Goal: Information Seeking & Learning: Learn about a topic

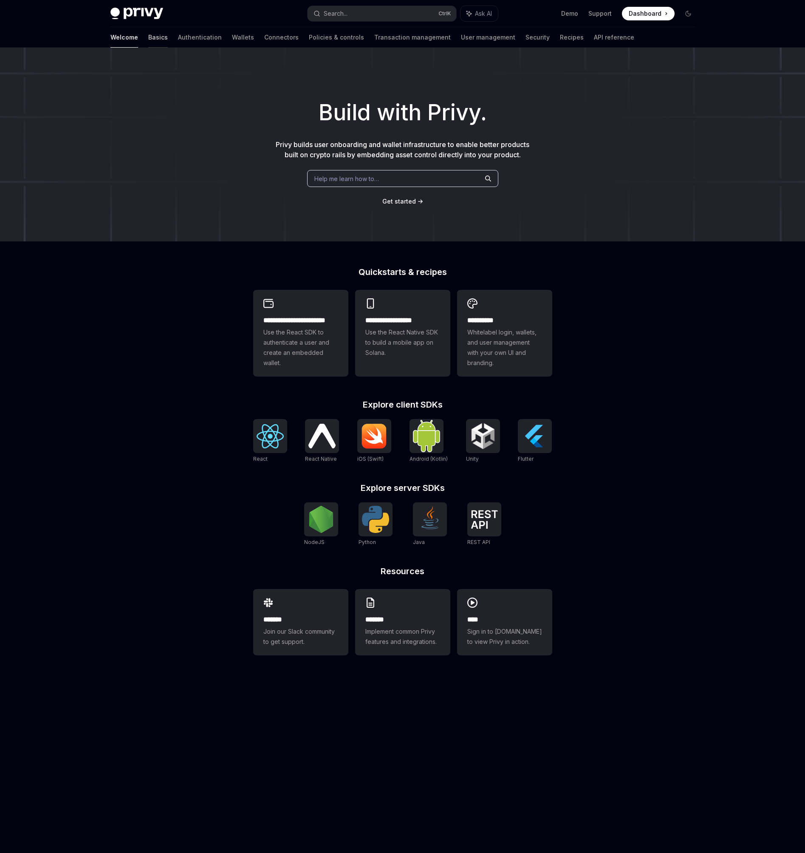
click at [148, 39] on link "Basics" at bounding box center [158, 37] width 20 height 20
click at [148, 40] on link "Basics" at bounding box center [158, 37] width 20 height 20
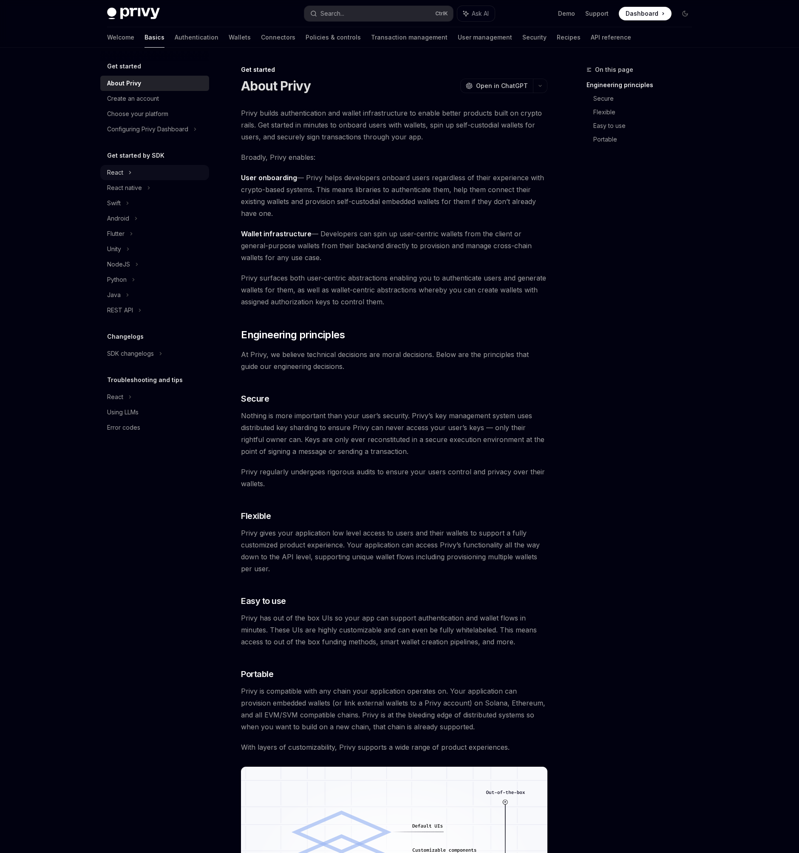
click at [125, 168] on div "React" at bounding box center [154, 172] width 109 height 15
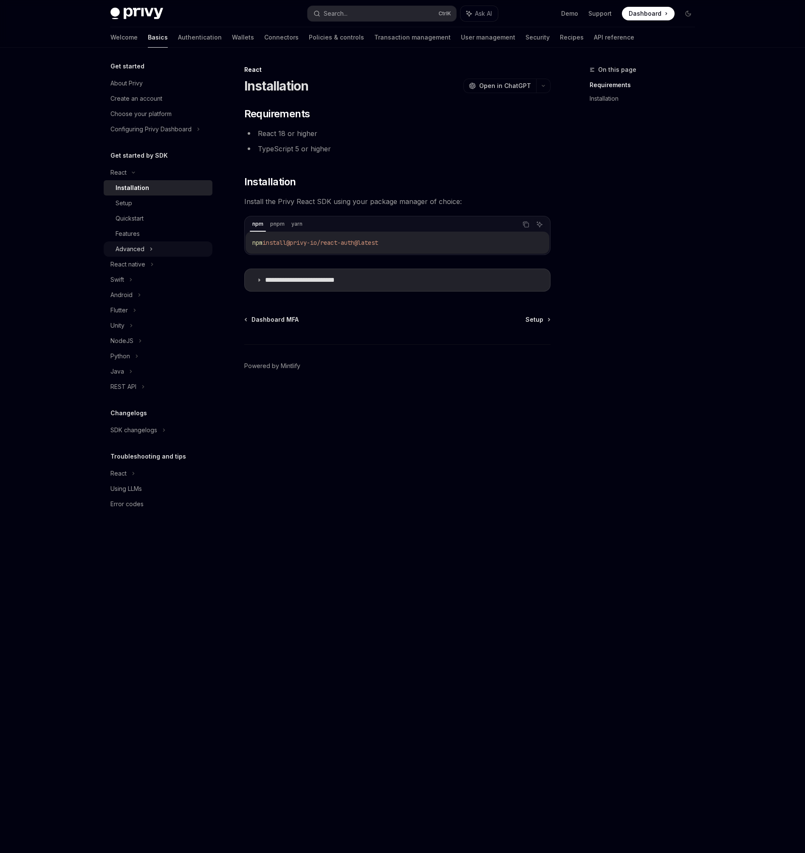
click at [132, 247] on div "Advanced" at bounding box center [130, 249] width 29 height 10
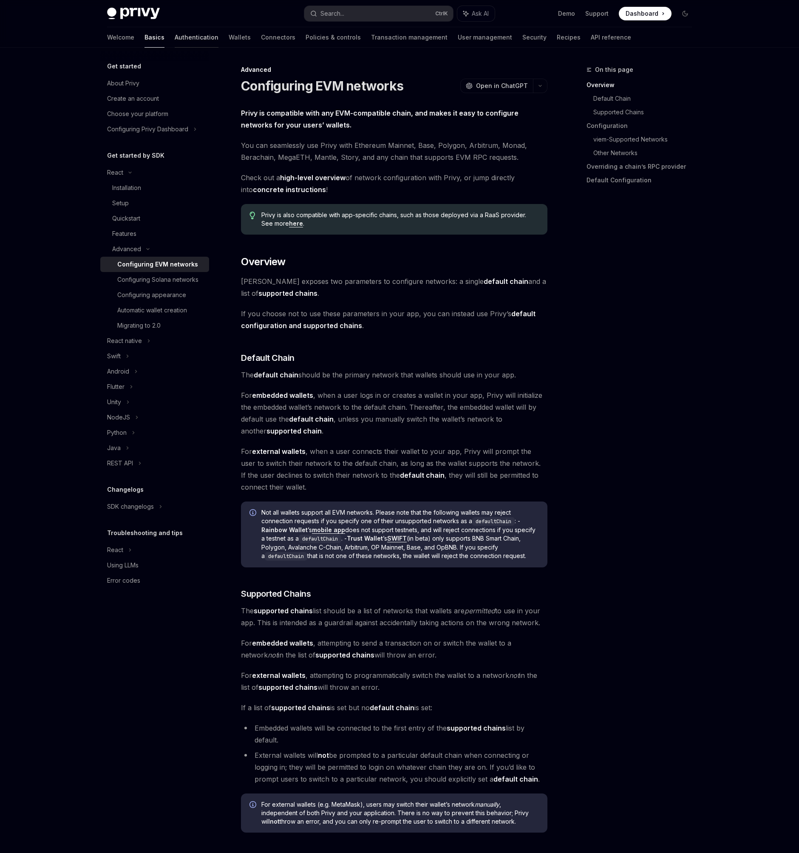
click at [175, 38] on link "Authentication" at bounding box center [197, 37] width 44 height 20
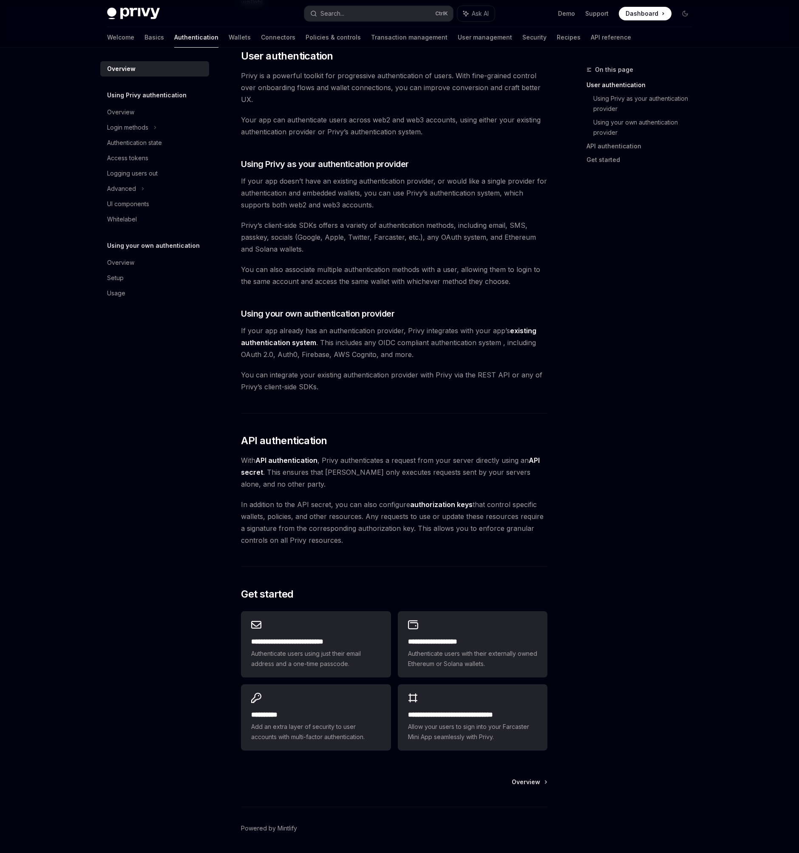
scroll to position [214, 0]
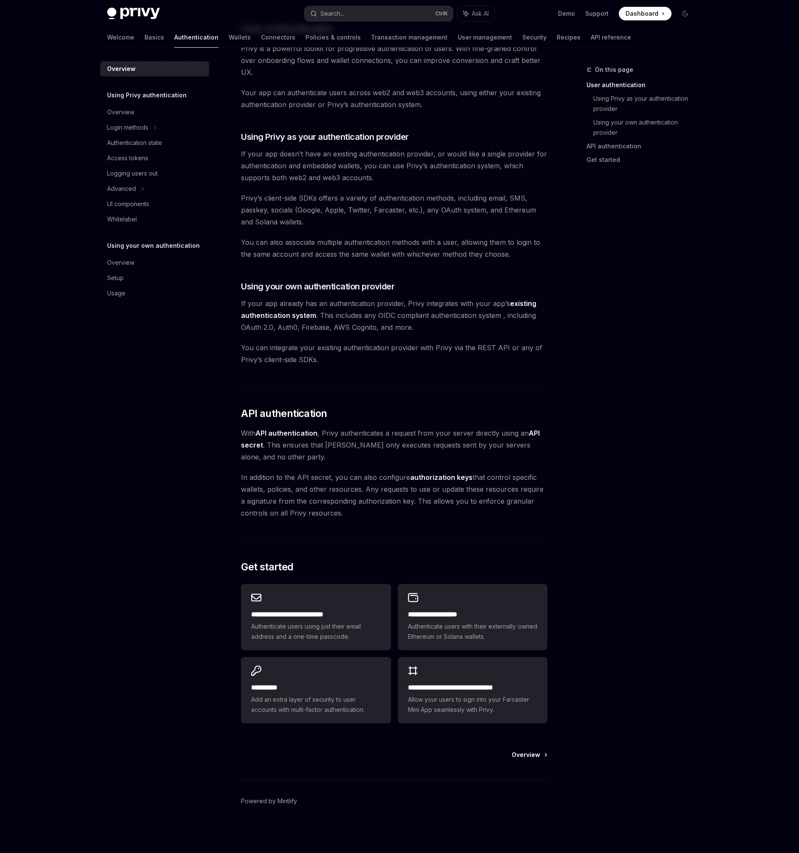
click at [539, 755] on span "Overview" at bounding box center [526, 755] width 28 height 9
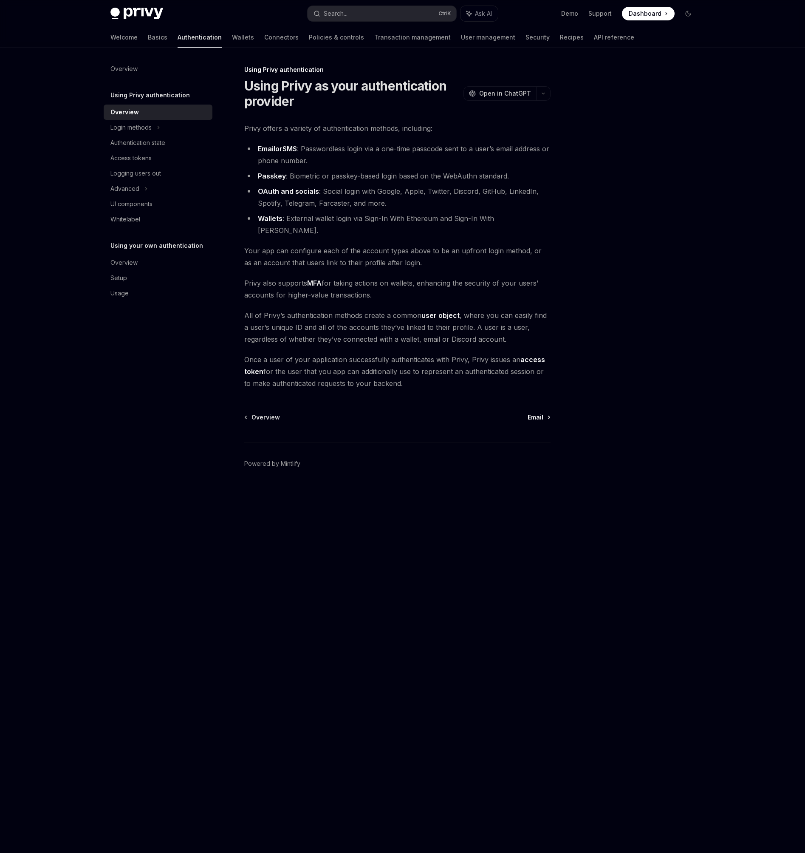
click at [540, 413] on span "Email" at bounding box center [536, 417] width 16 height 9
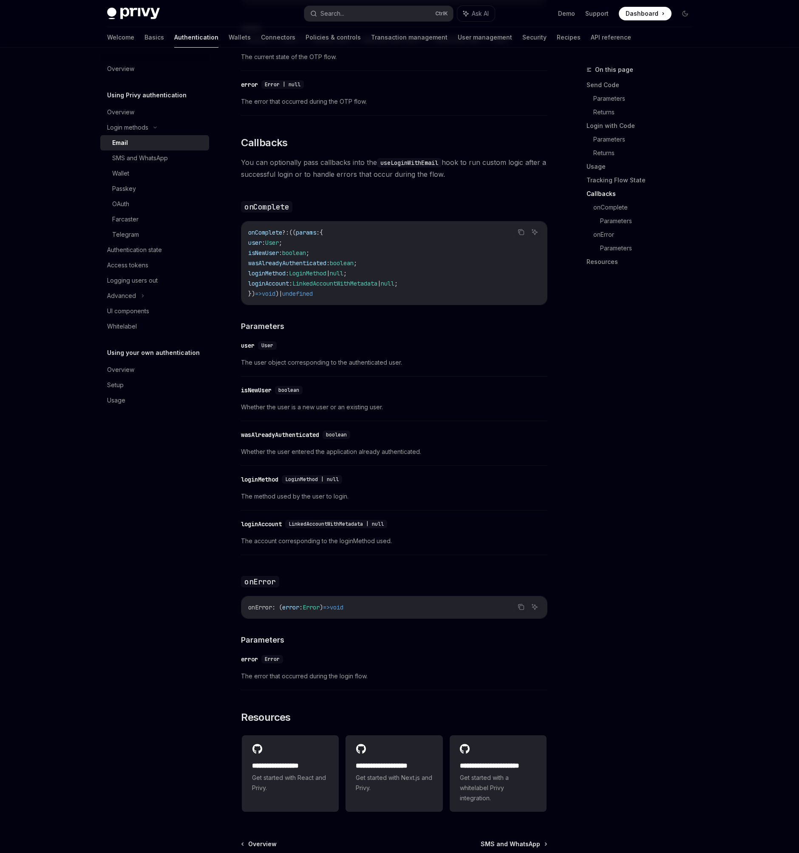
scroll to position [1226, 0]
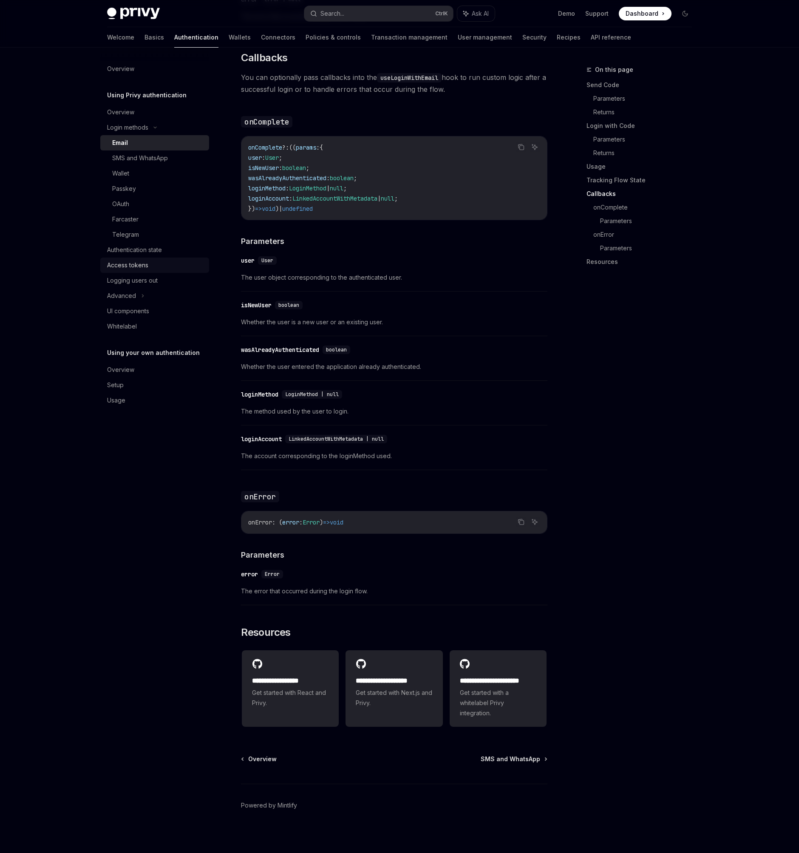
click at [152, 263] on div "Access tokens" at bounding box center [155, 265] width 97 height 10
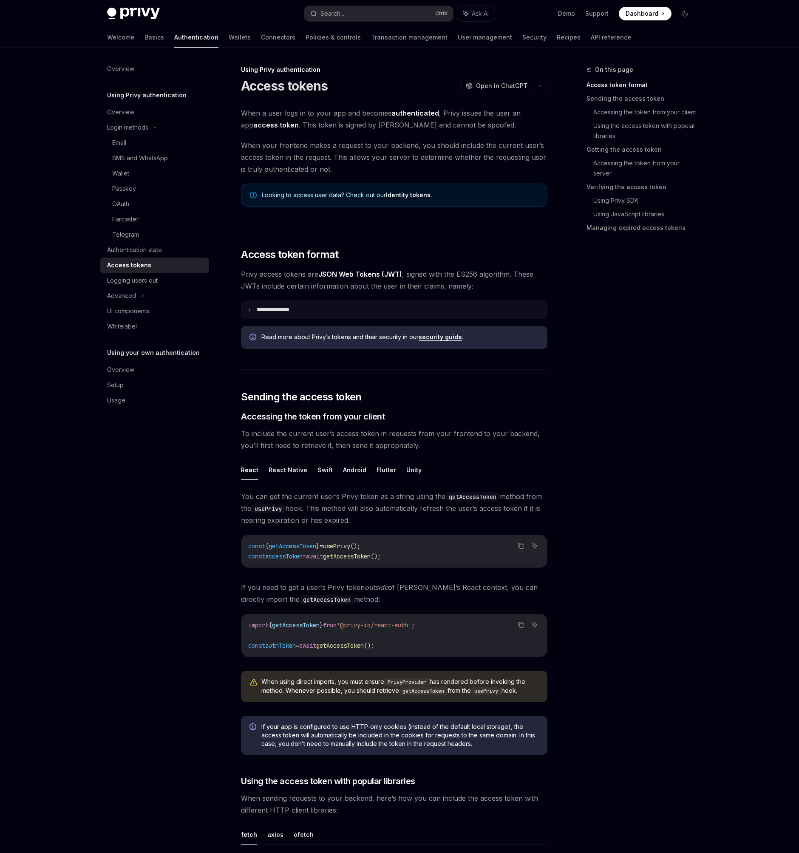
click at [252, 314] on summary "**********" at bounding box center [394, 310] width 306 height 18
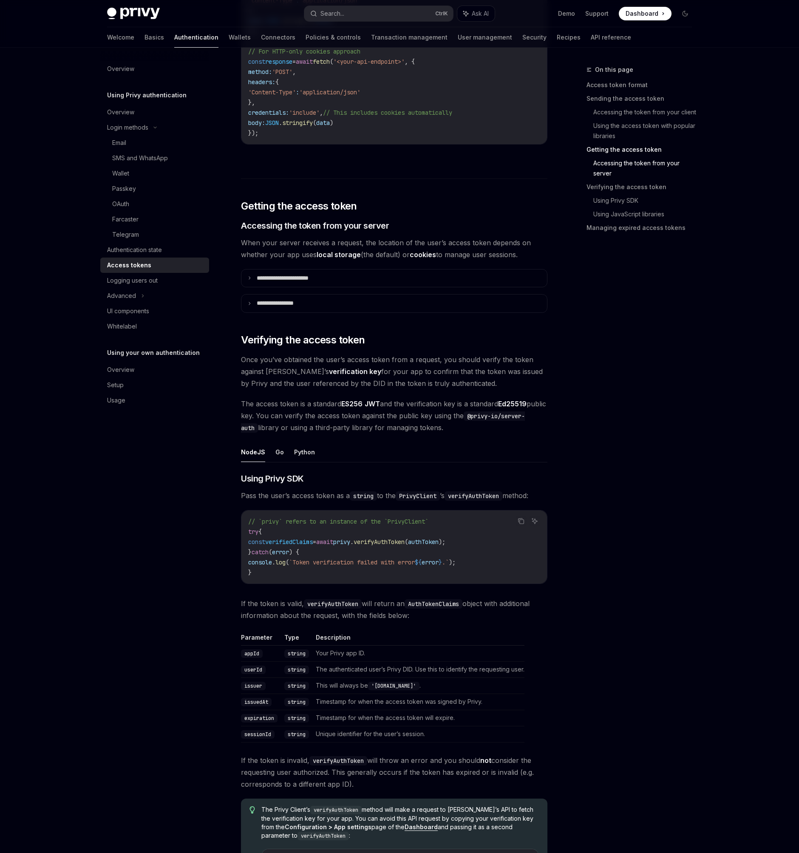
scroll to position [1224, 0]
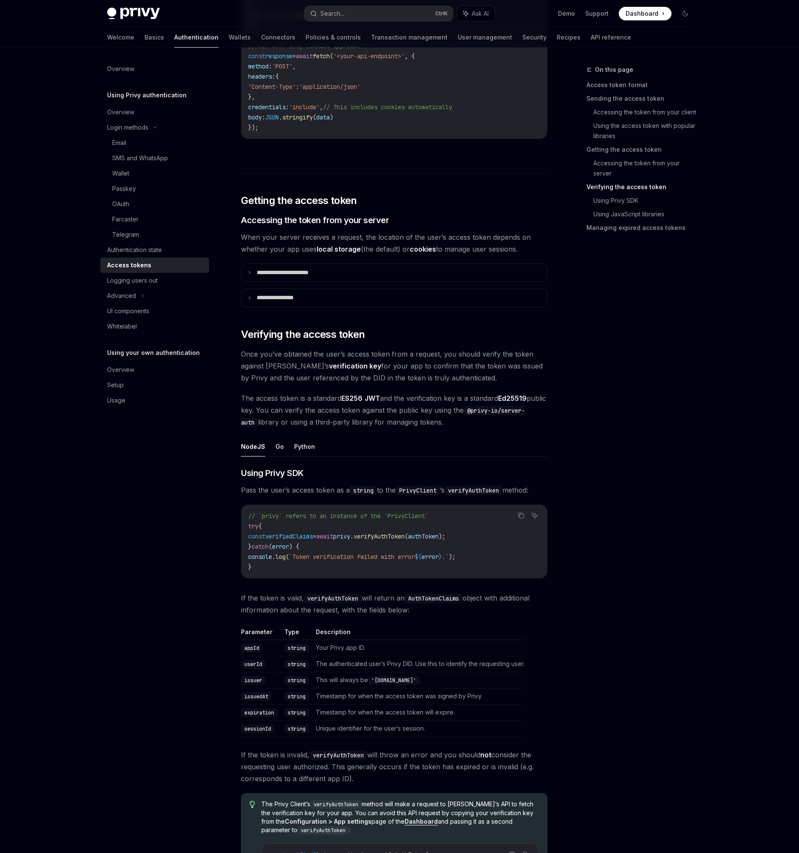
click at [272, 448] on ul "NodeJS Go Python" at bounding box center [394, 446] width 306 height 20
click at [276, 447] on button "Go" at bounding box center [279, 446] width 9 height 20
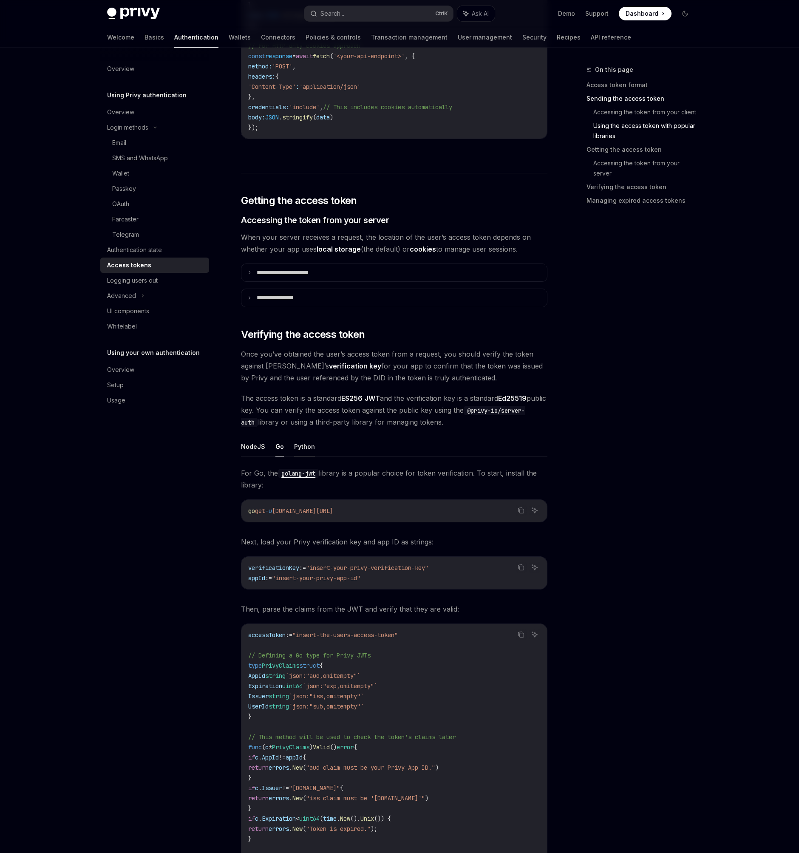
click at [297, 446] on button "Python" at bounding box center [304, 446] width 21 height 20
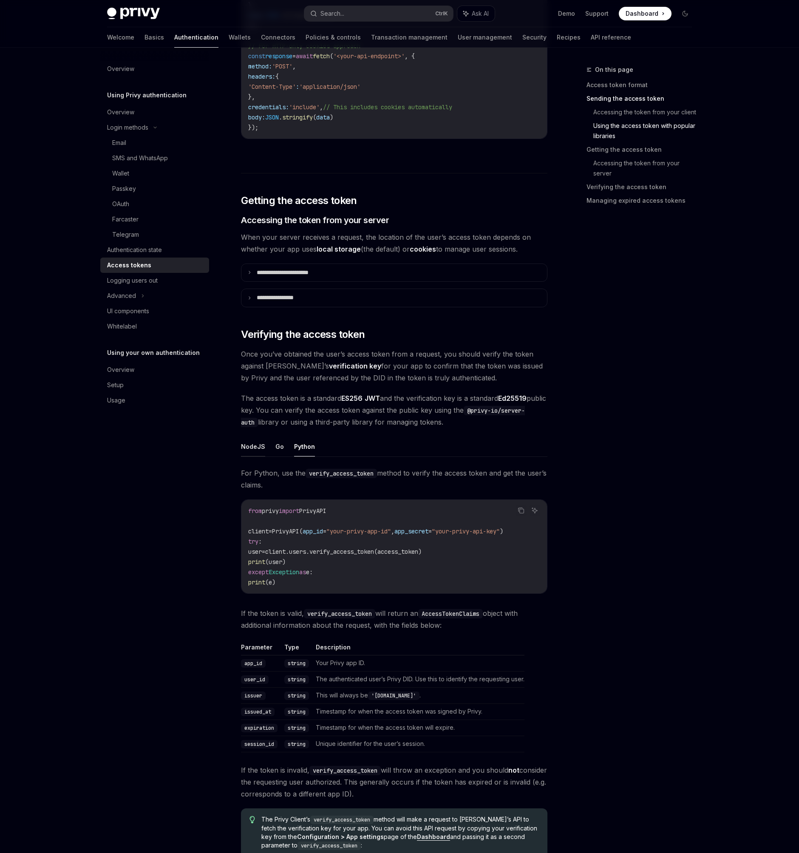
click at [246, 447] on button "NodeJS" at bounding box center [253, 446] width 24 height 20
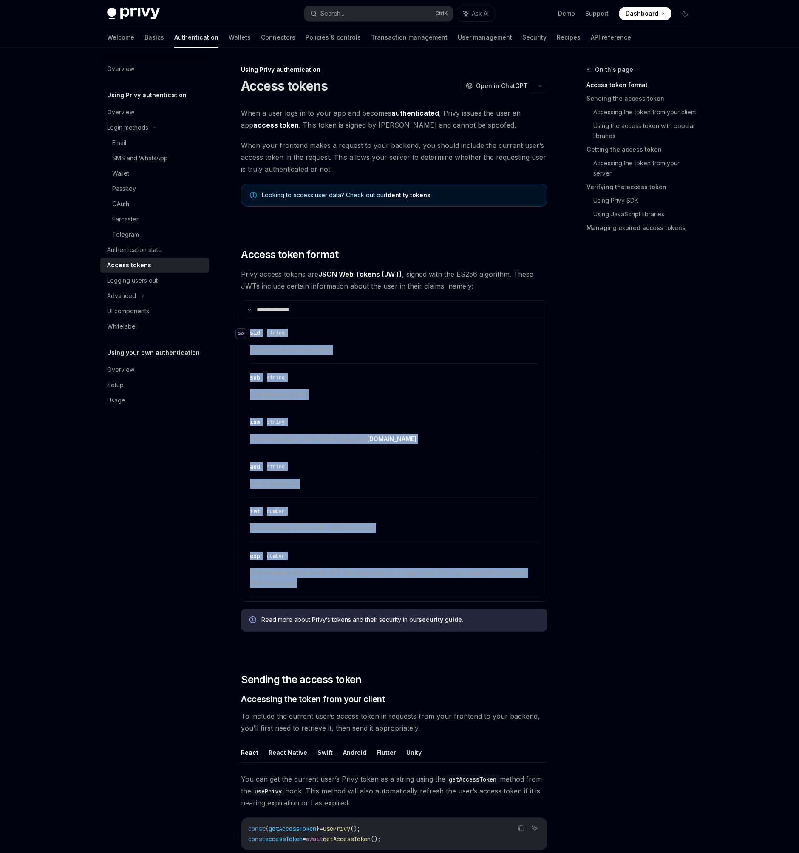
drag, startPoint x: 315, startPoint y: 575, endPoint x: 242, endPoint y: 335, distance: 250.4
click at [247, 335] on div "​ sid string The user’s current session ID ​ sub string The user’s Privy DID ​ …" at bounding box center [394, 458] width 295 height 278
copy div "​ sid string The user’s current session ID ​ sub string The user’s Privy DID ​ …"
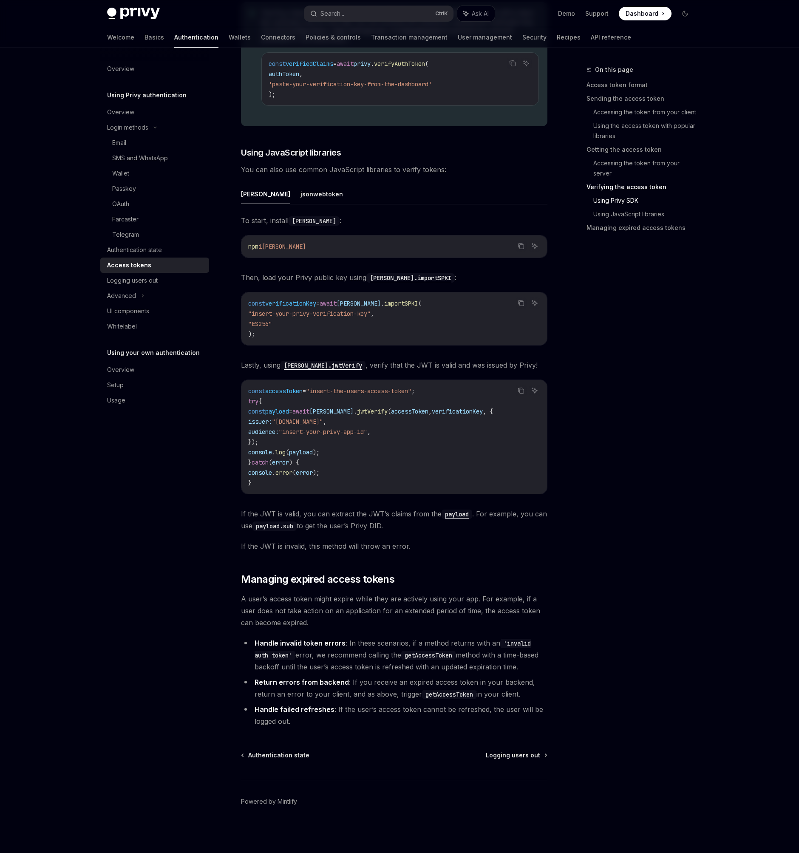
scroll to position [2015, 0]
click at [145, 281] on div "Logging users out" at bounding box center [132, 280] width 51 height 10
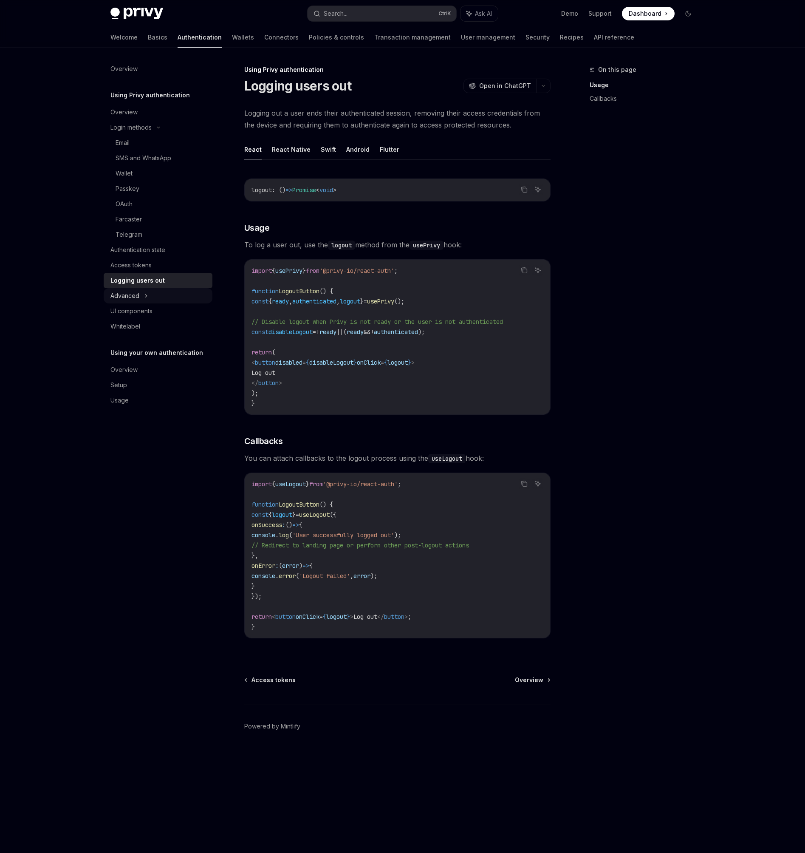
click at [127, 300] on div "Advanced" at bounding box center [125, 296] width 29 height 10
click at [232, 37] on link "Wallets" at bounding box center [243, 37] width 22 height 20
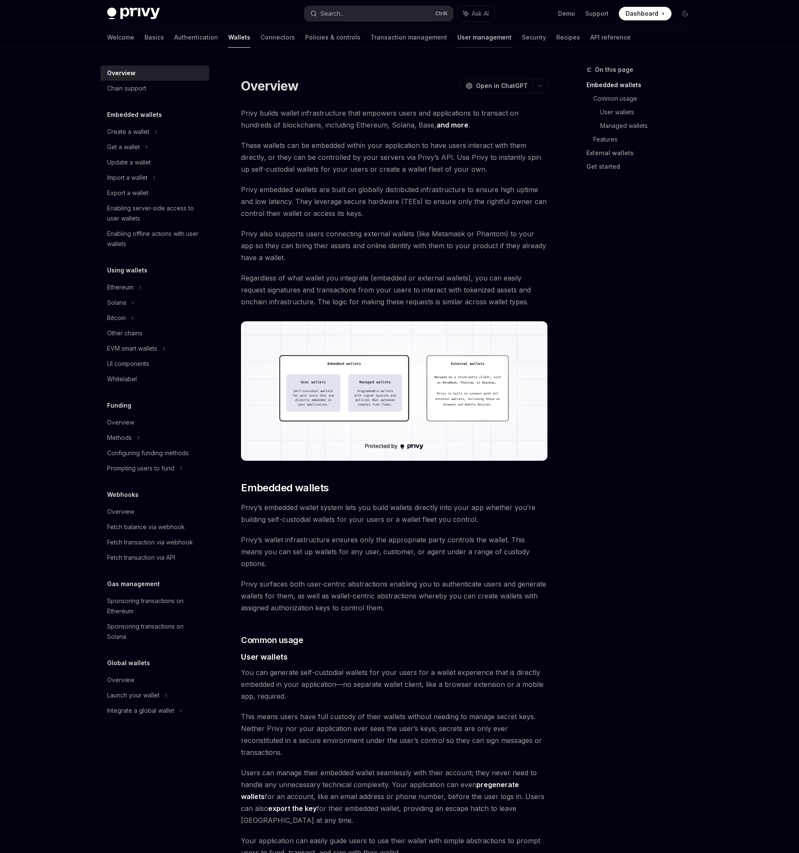
click at [457, 40] on link "User management" at bounding box center [484, 37] width 54 height 20
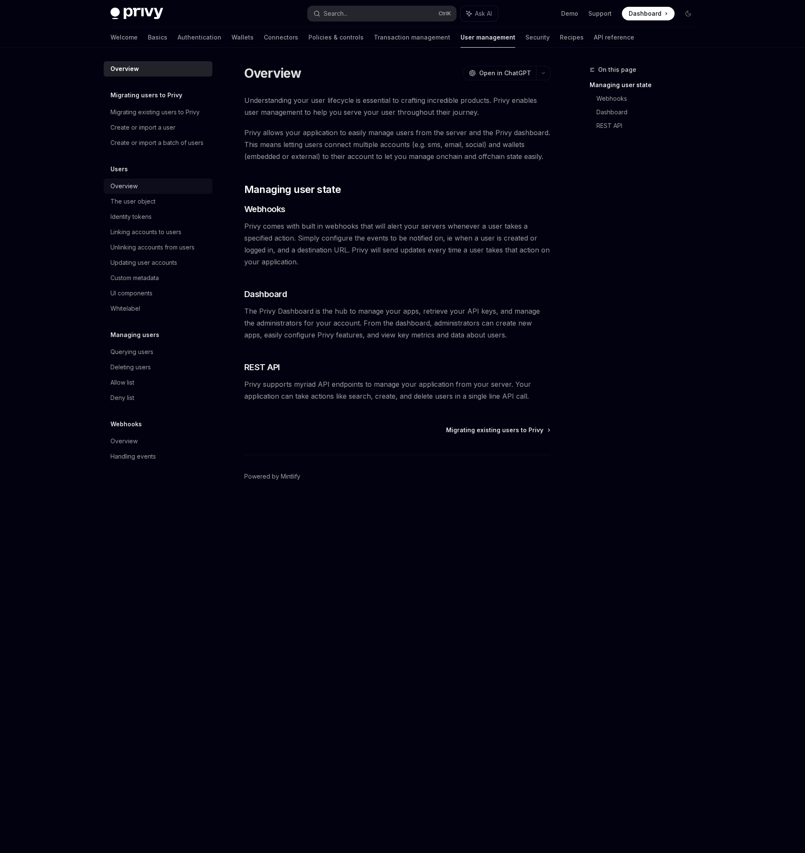
click at [134, 189] on div "Overview" at bounding box center [124, 186] width 27 height 10
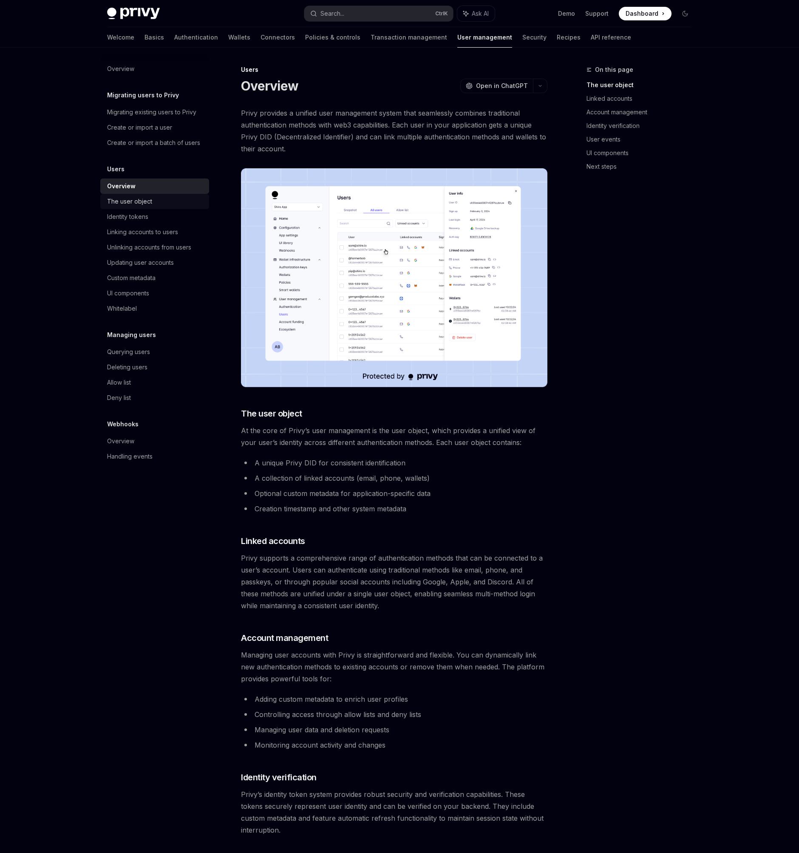
click at [142, 203] on div "The user object" at bounding box center [129, 201] width 45 height 10
type textarea "*"
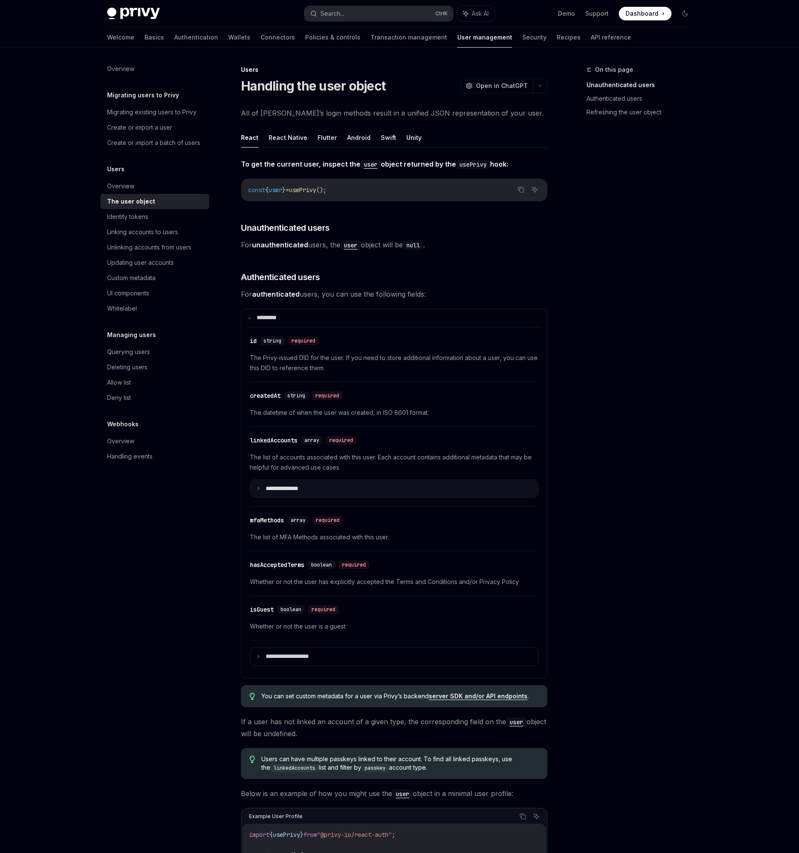
click at [298, 493] on summary "**********" at bounding box center [394, 489] width 288 height 18
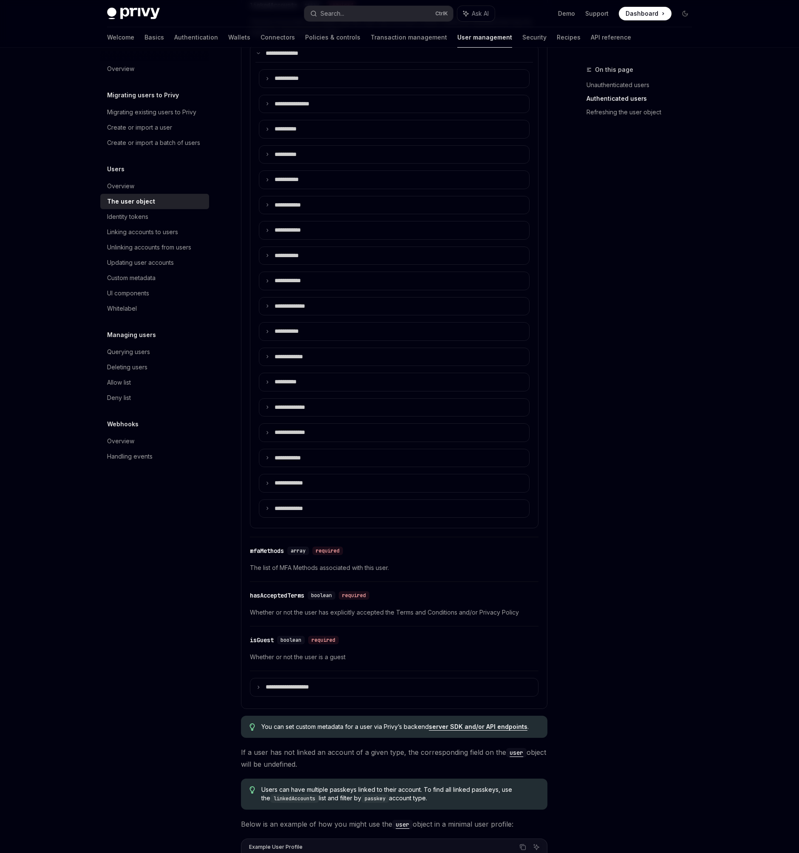
scroll to position [230, 0]
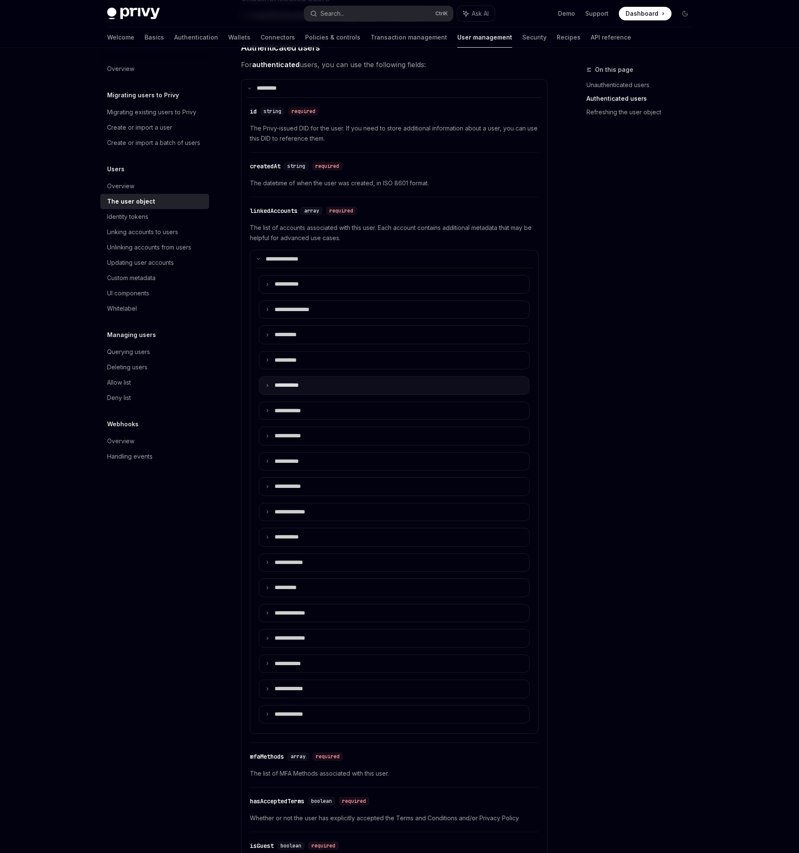
click at [322, 381] on summary "**** ******" at bounding box center [394, 386] width 270 height 18
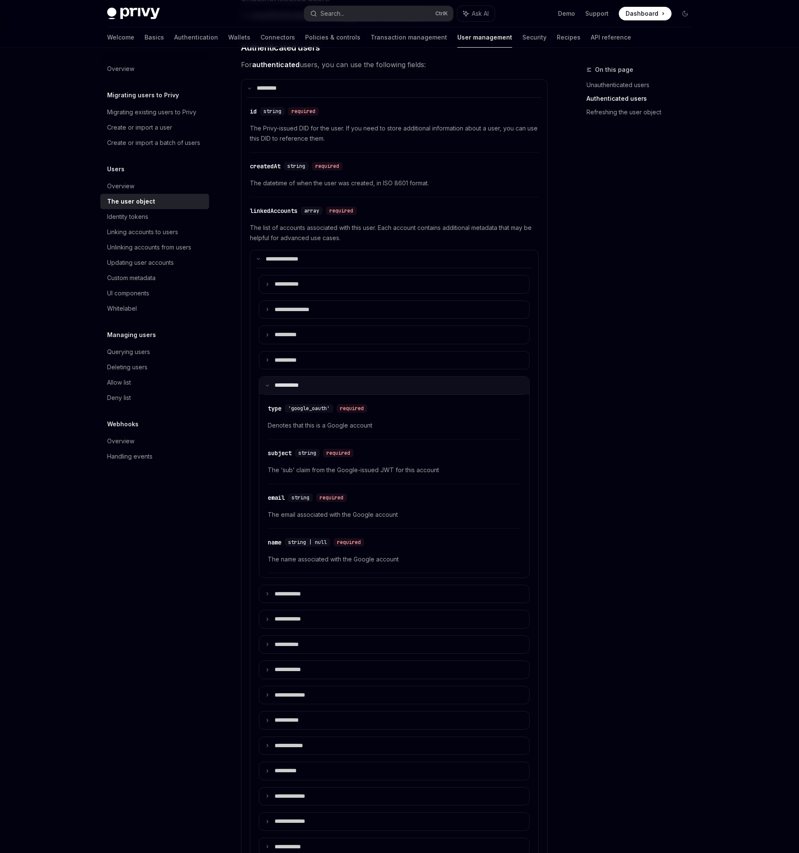
click at [320, 385] on summary "**** ******" at bounding box center [394, 386] width 270 height 18
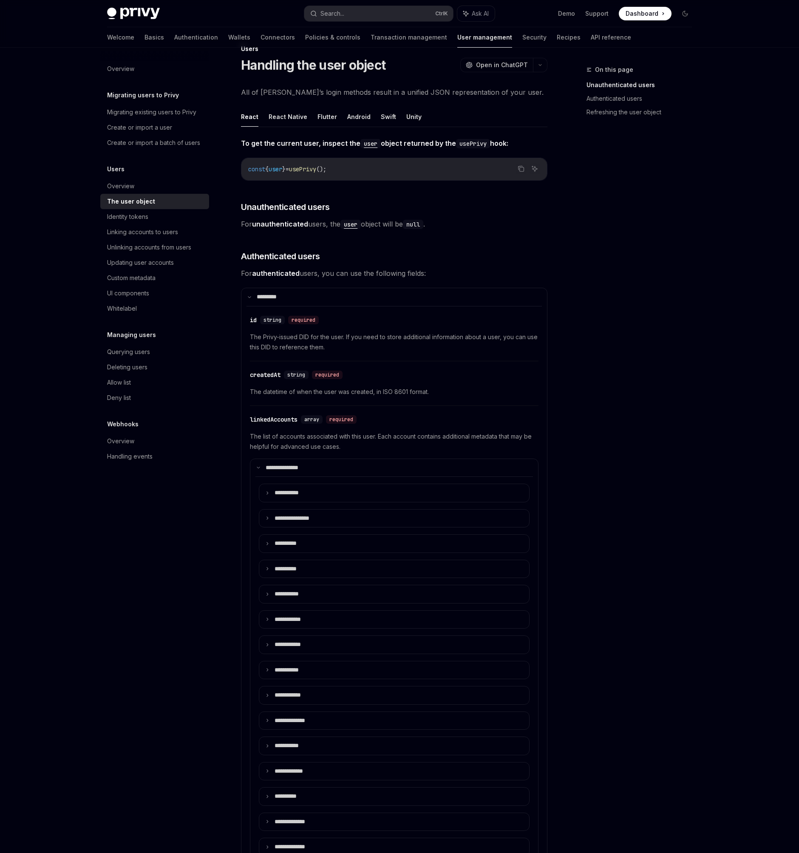
scroll to position [0, 0]
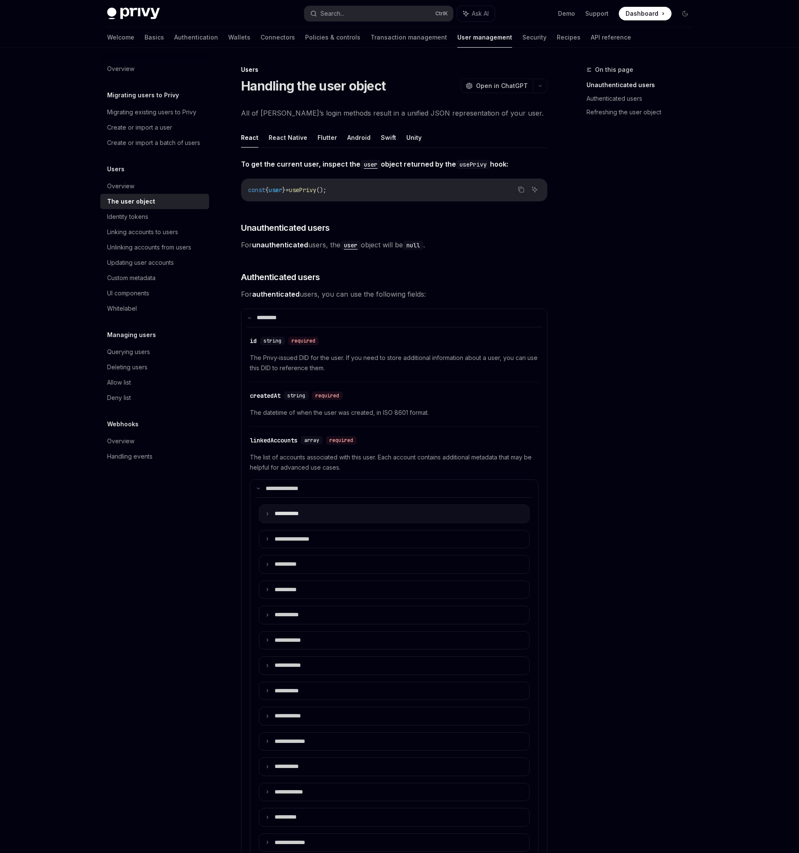
click at [314, 516] on summary "**** ******" at bounding box center [394, 514] width 270 height 18
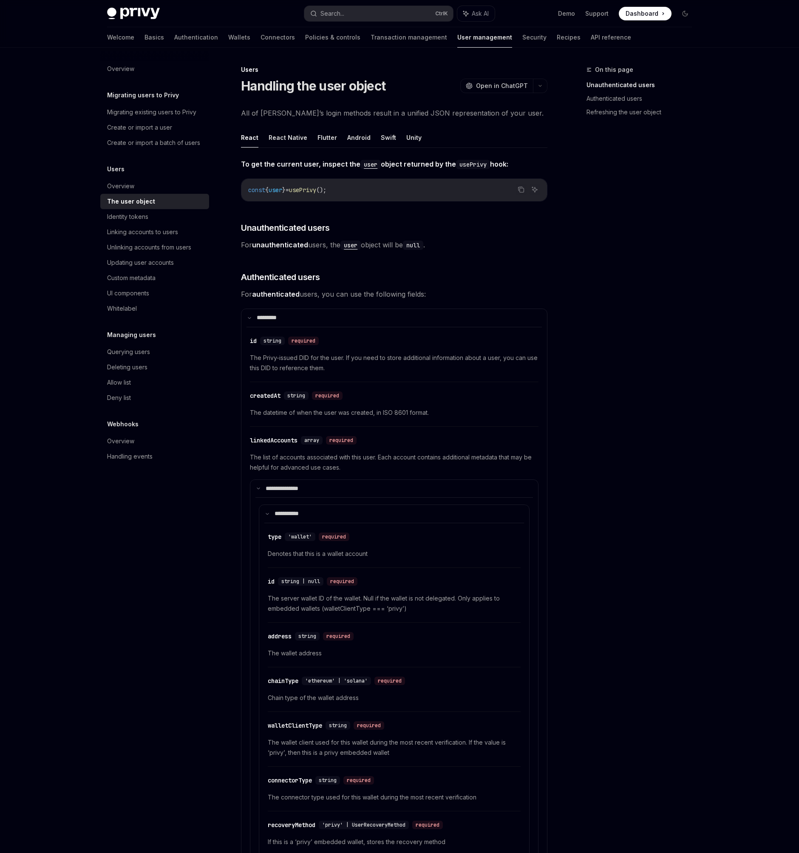
scroll to position [230, 0]
